Goal: Task Accomplishment & Management: Manage account settings

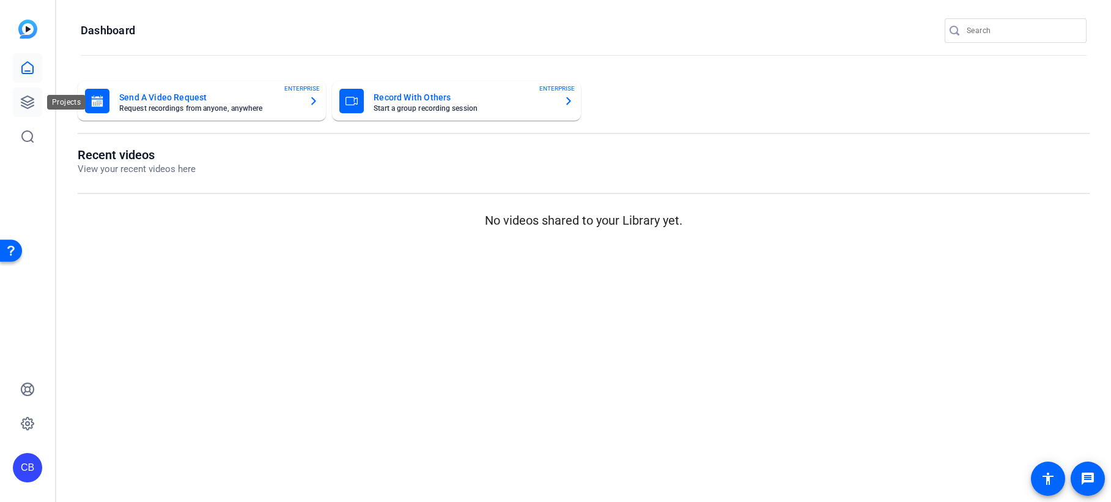
click at [21, 101] on icon at bounding box center [27, 102] width 15 height 15
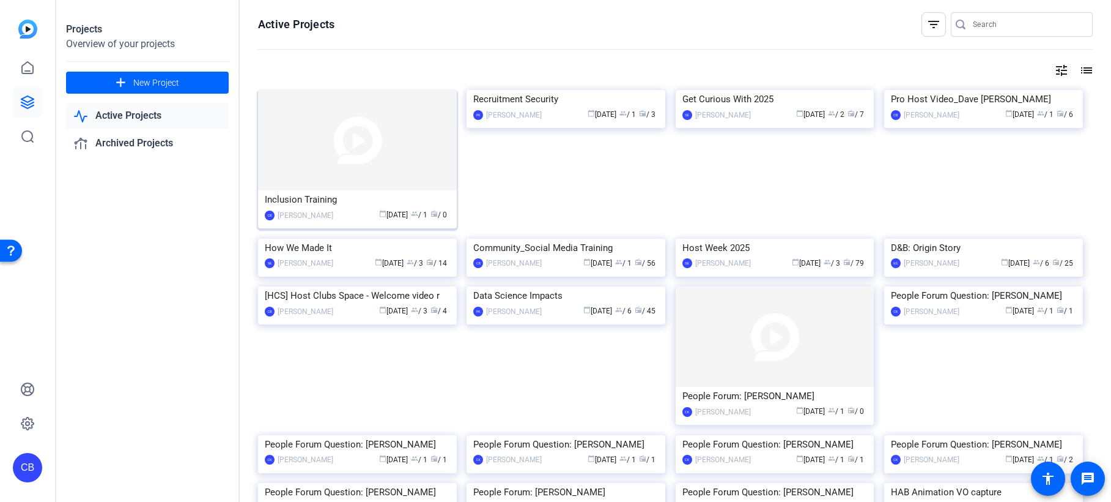
click at [315, 207] on div "Inclusion Training" at bounding box center [357, 199] width 185 height 18
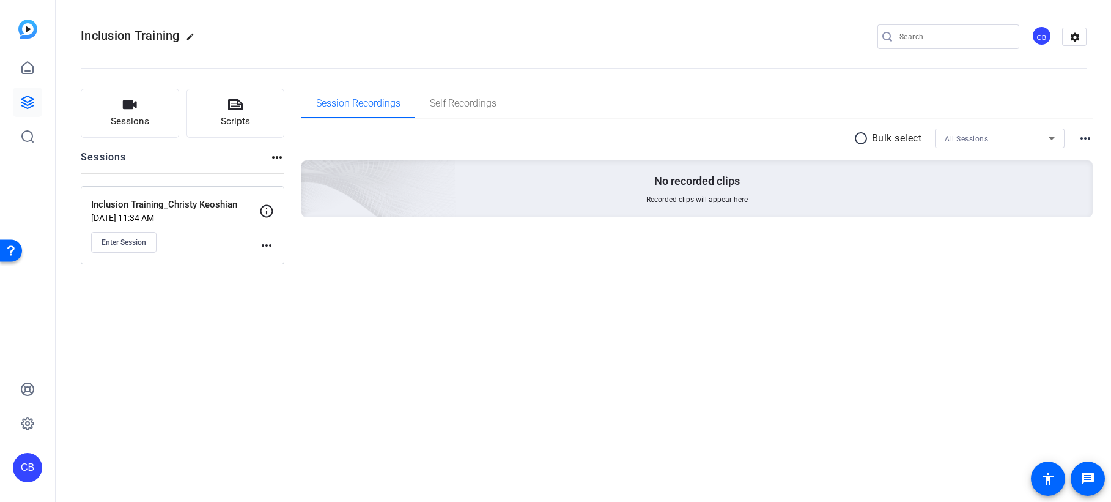
click at [267, 242] on mat-icon "more_horiz" at bounding box center [266, 245] width 15 height 15
click at [292, 261] on span "Edit Session" at bounding box center [297, 263] width 56 height 15
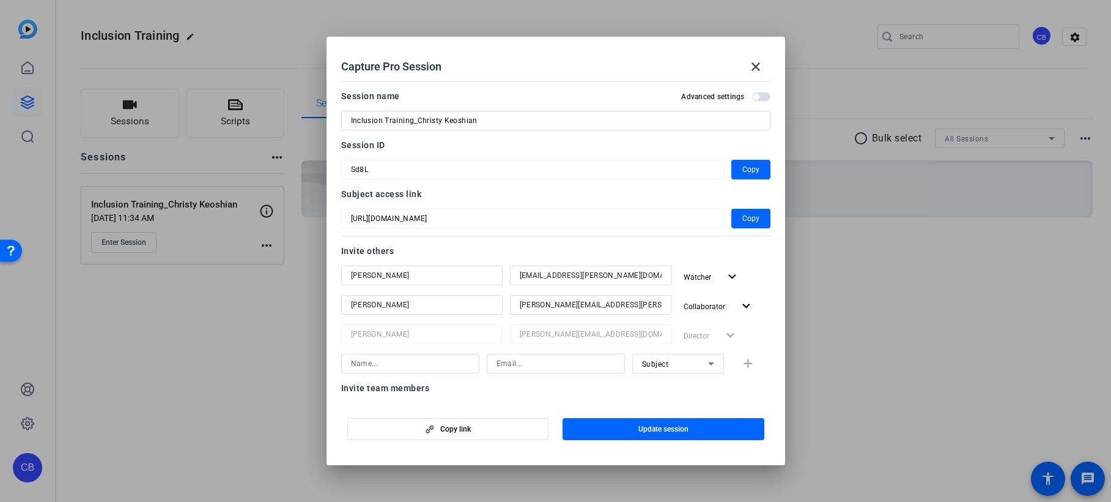
click at [402, 363] on input at bounding box center [410, 363] width 119 height 15
type input "[PERSON_NAME]"
click at [692, 364] on div "Subject" at bounding box center [675, 363] width 66 height 15
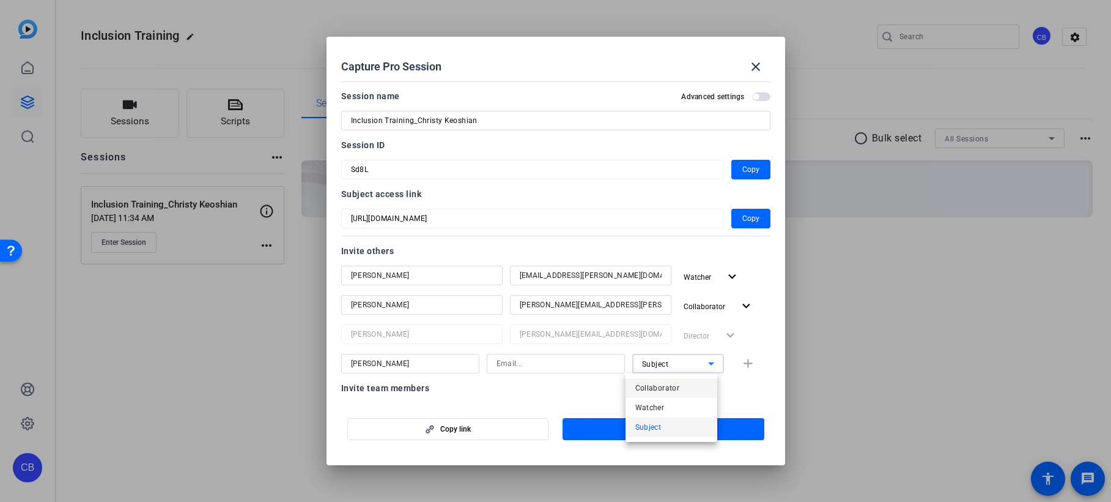
click at [690, 390] on mat-option "Collaborator" at bounding box center [672, 388] width 92 height 20
click at [420, 368] on input "[PERSON_NAME]" at bounding box center [410, 363] width 119 height 15
click at [517, 362] on input at bounding box center [556, 363] width 119 height 15
paste input "[PERSON_NAME][EMAIL_ADDRESS][PERSON_NAME][DOMAIN_NAME]"
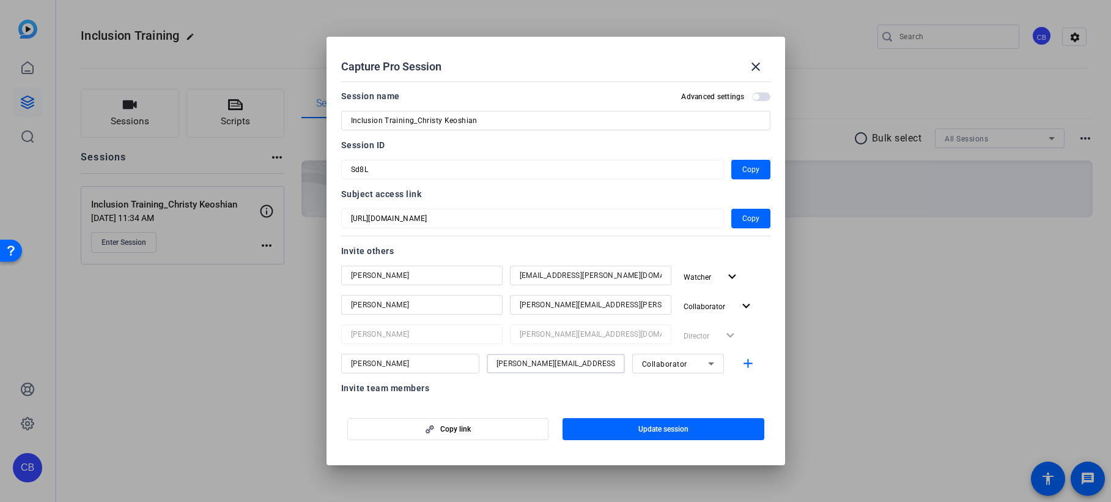
type input "[PERSON_NAME][EMAIL_ADDRESS][PERSON_NAME][DOMAIN_NAME]"
click at [405, 368] on input "[PERSON_NAME]" at bounding box center [410, 363] width 119 height 15
type input "[PERSON_NAME]"
click at [667, 427] on span "Update session" at bounding box center [664, 429] width 50 height 10
